Goal: Navigation & Orientation: Understand site structure

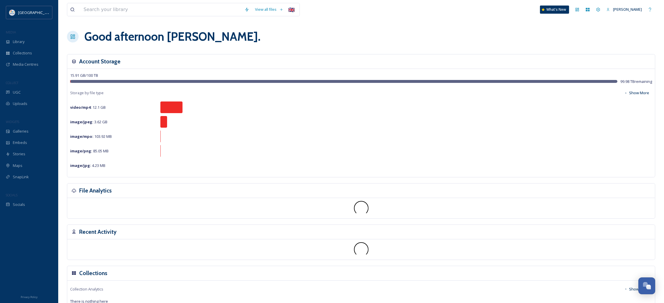
scroll to position [337, 0]
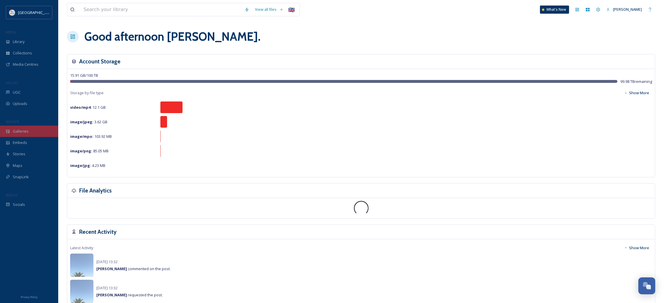
click at [24, 134] on div "Galleries" at bounding box center [29, 131] width 58 height 11
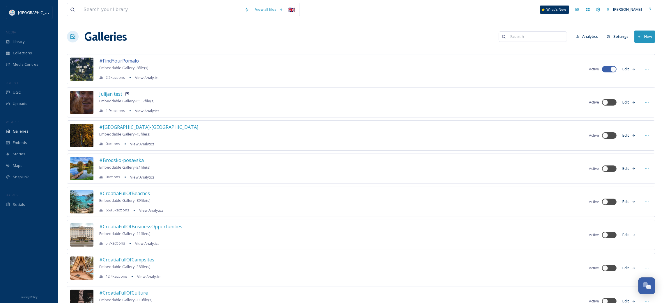
click at [132, 60] on span "#FindYourPomalo" at bounding box center [119, 61] width 40 height 6
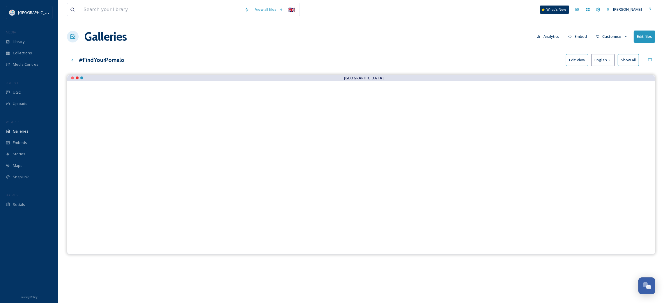
click at [187, 282] on div "[GEOGRAPHIC_DATA]" at bounding box center [361, 226] width 588 height 303
click at [193, 267] on div "[GEOGRAPHIC_DATA]" at bounding box center [361, 226] width 588 height 303
click at [27, 134] on span "Galleries" at bounding box center [21, 132] width 16 height 6
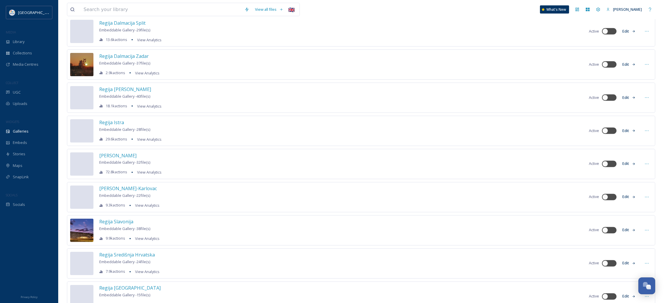
scroll to position [1484, 0]
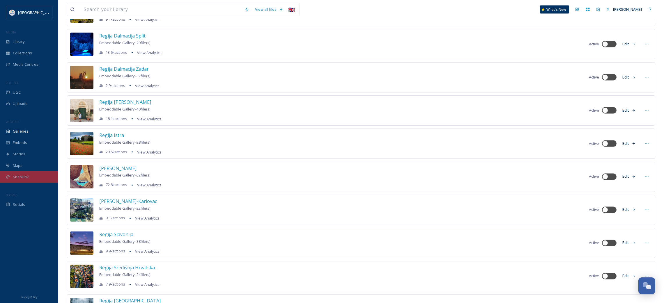
click at [15, 178] on span "SnapLink" at bounding box center [21, 177] width 16 height 6
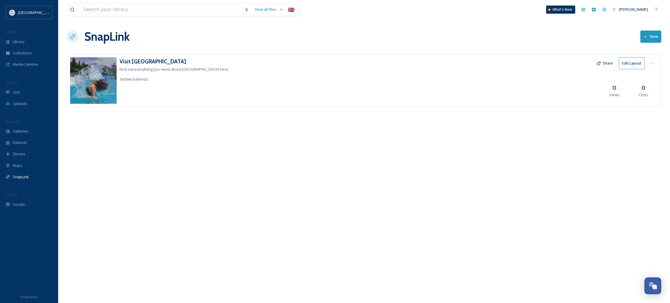
click at [139, 152] on div "View all files 🇬🇧 What's New [PERSON_NAME] SnapLink New Visit [GEOGRAPHIC_DATA]…" at bounding box center [364, 151] width 612 height 303
click at [37, 206] on div "Socials" at bounding box center [29, 204] width 58 height 11
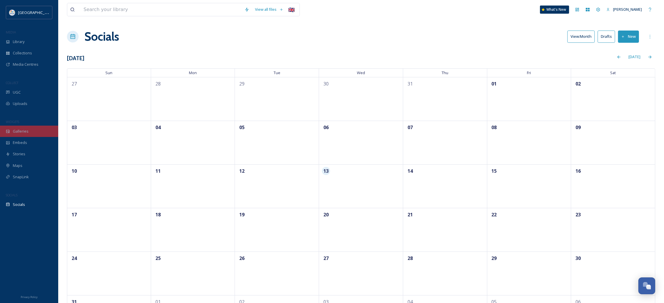
click at [29, 133] on div "Galleries" at bounding box center [29, 131] width 58 height 11
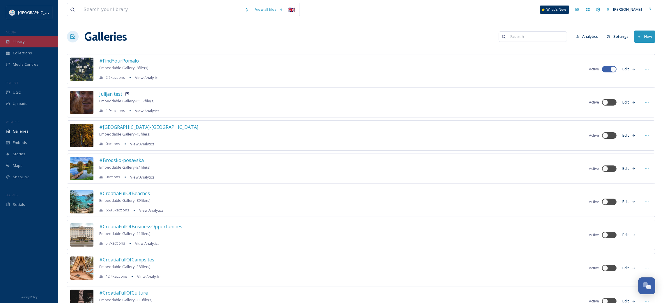
click at [31, 47] on div "Library" at bounding box center [29, 41] width 58 height 11
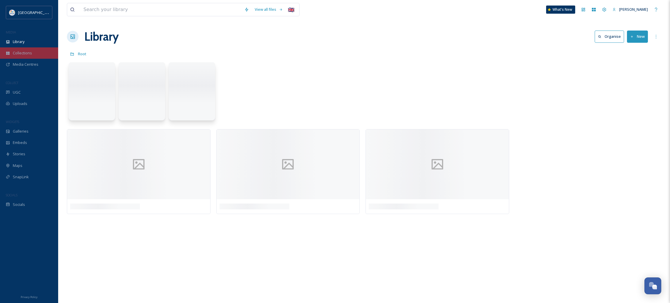
click at [31, 51] on span "Collections" at bounding box center [22, 53] width 19 height 6
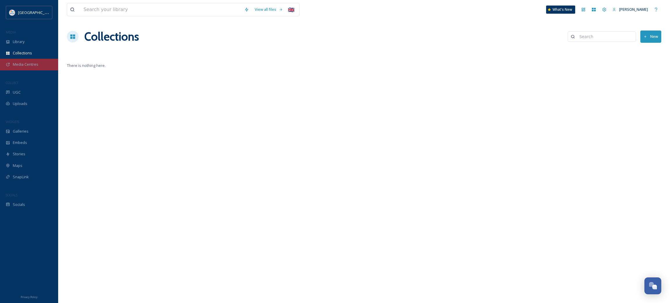
click at [32, 64] on span "Media Centres" at bounding box center [26, 65] width 26 height 6
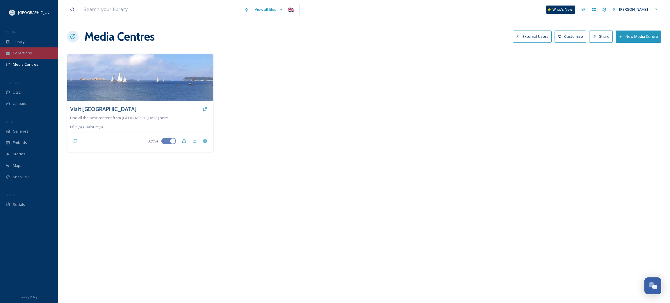
click at [28, 52] on span "Collections" at bounding box center [22, 53] width 19 height 6
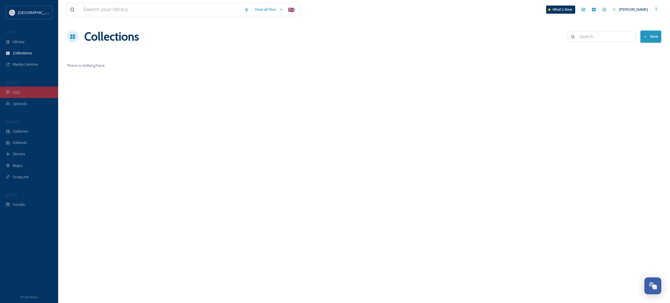
click at [22, 88] on div "UGC" at bounding box center [29, 92] width 58 height 11
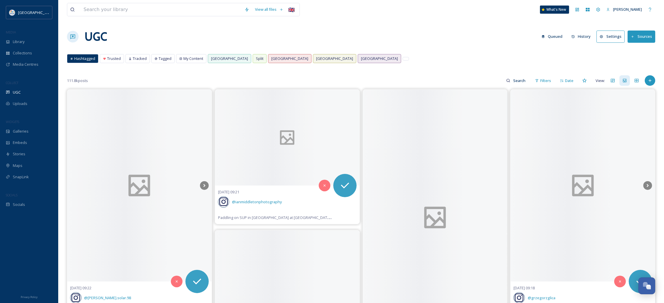
click at [78, 60] on span "Hashtagged" at bounding box center [84, 59] width 21 height 6
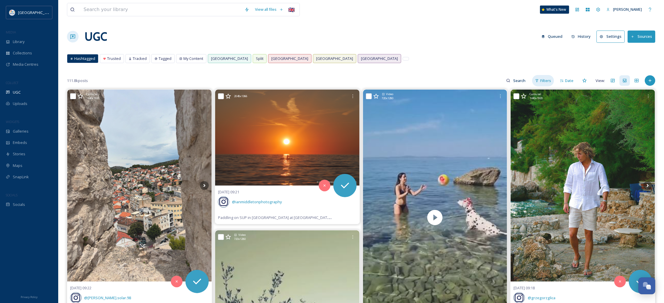
click at [543, 82] on span "Filters" at bounding box center [545, 81] width 11 height 6
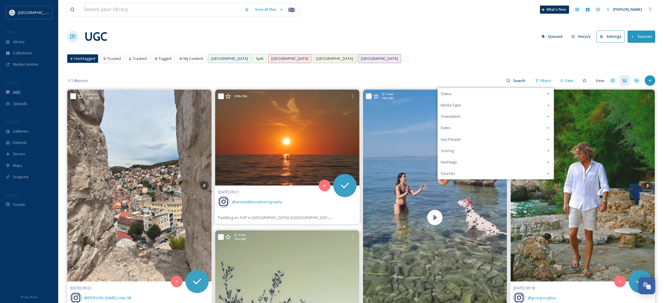
click at [462, 164] on div "Hashtags" at bounding box center [496, 162] width 116 height 11
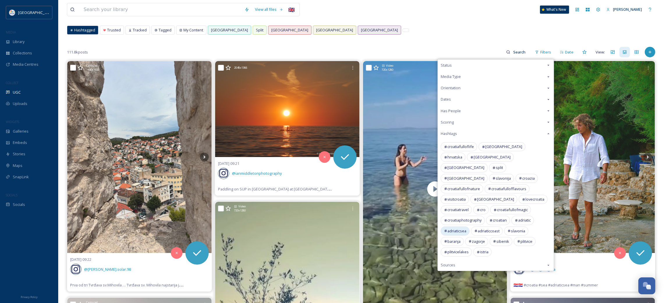
scroll to position [44, 0]
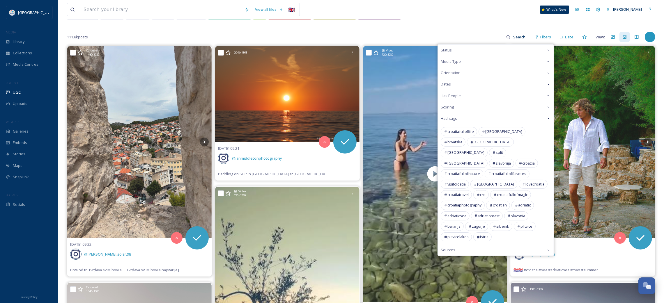
click at [548, 117] on icon at bounding box center [548, 118] width 5 height 5
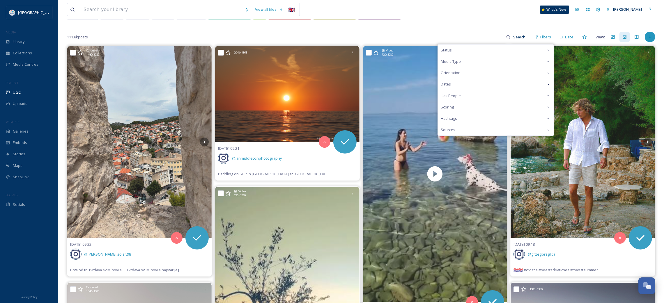
click at [547, 118] on icon at bounding box center [548, 118] width 5 height 5
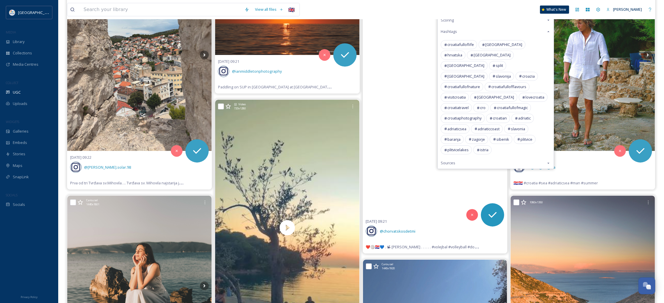
scroll to position [0, 0]
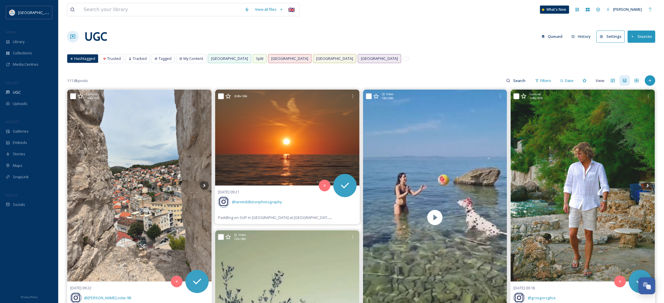
drag, startPoint x: 420, startPoint y: 50, endPoint x: 362, endPoint y: 74, distance: 62.7
